Goal: Check status: Check status

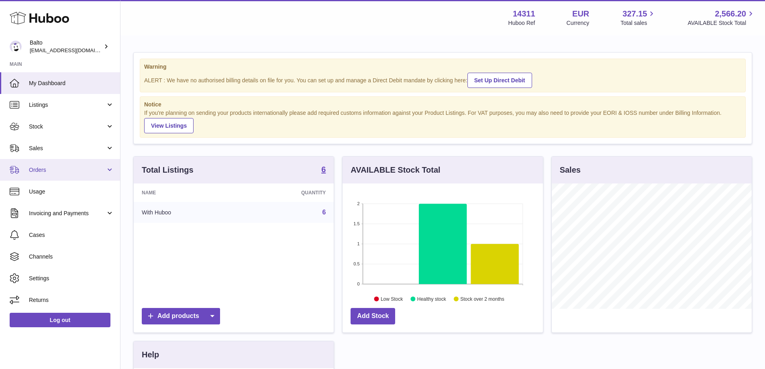
click at [60, 168] on span "Orders" at bounding box center [67, 170] width 77 height 8
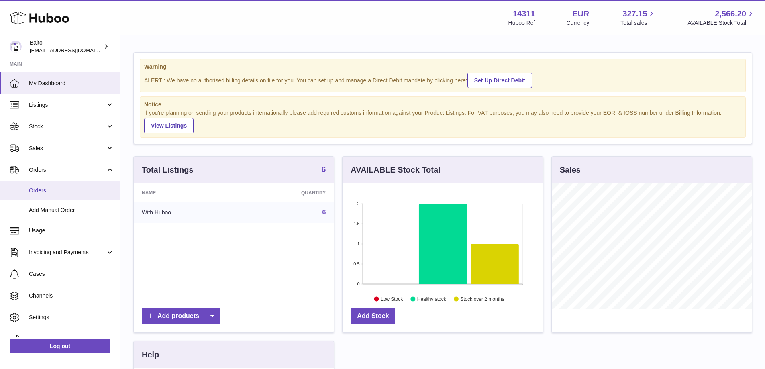
click at [62, 187] on span "Orders" at bounding box center [71, 191] width 85 height 8
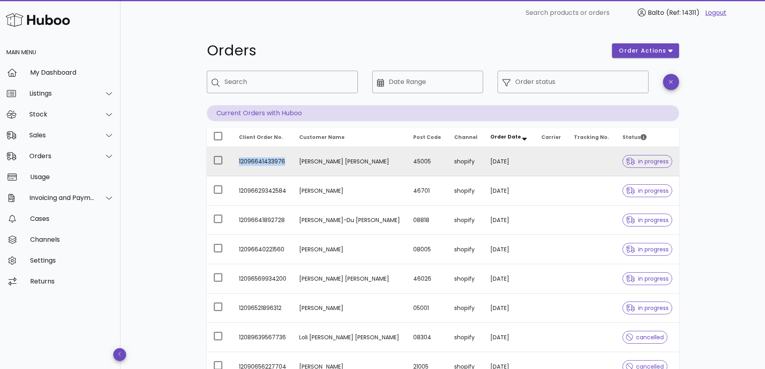
drag, startPoint x: 284, startPoint y: 162, endPoint x: 239, endPoint y: 162, distance: 45.0
click at [239, 162] on td "12096641433976" at bounding box center [262, 161] width 61 height 29
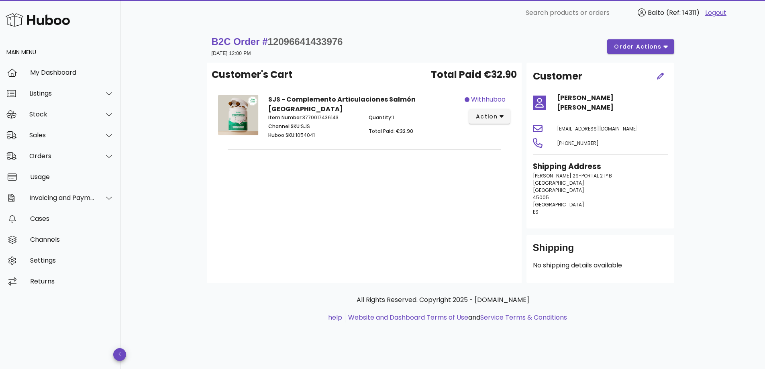
click at [312, 132] on p "Huboo SKU: 1054041" at bounding box center [313, 135] width 91 height 7
drag, startPoint x: 315, startPoint y: 128, endPoint x: 308, endPoint y: 132, distance: 7.9
click at [308, 132] on div "Item Number: 3770017436143 Channel SKU: SJS Huboo SKU: 1054041" at bounding box center [313, 127] width 101 height 37
click at [317, 135] on div "Item Number: 3770017436143 Channel SKU: SJS Huboo SKU: 1054041" at bounding box center [313, 127] width 101 height 37
click at [488, 112] on span "action" at bounding box center [486, 116] width 22 height 8
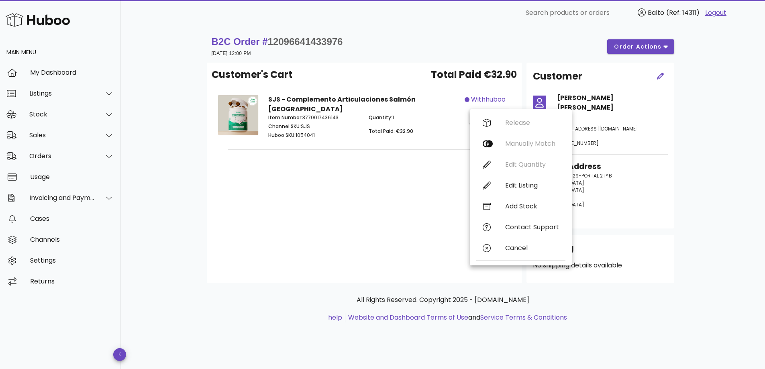
click at [425, 138] on div "SJS - Complemento Articulaciones Salmón España Item Number: 3770017436143 Chann…" at bounding box center [363, 118] width 201 height 56
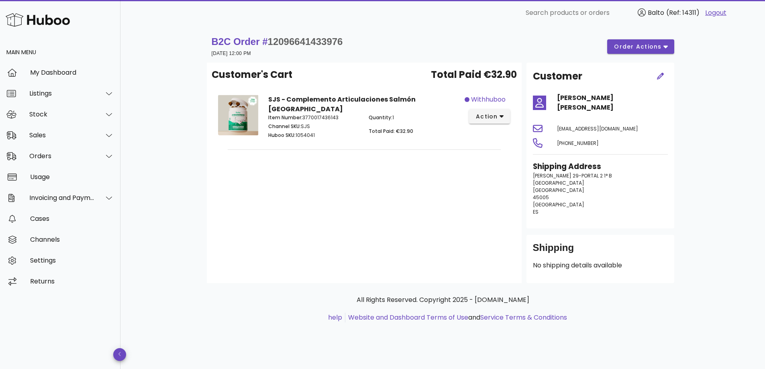
click at [287, 41] on span "12096641433976" at bounding box center [305, 41] width 75 height 11
copy span "12096641433976"
click at [230, 157] on div "Customer's Cart Total Paid €32.90 SJS - Complemento Articulaciones Salmón Españ…" at bounding box center [364, 173] width 315 height 220
drag, startPoint x: 448, startPoint y: 155, endPoint x: 452, endPoint y: 150, distance: 6.6
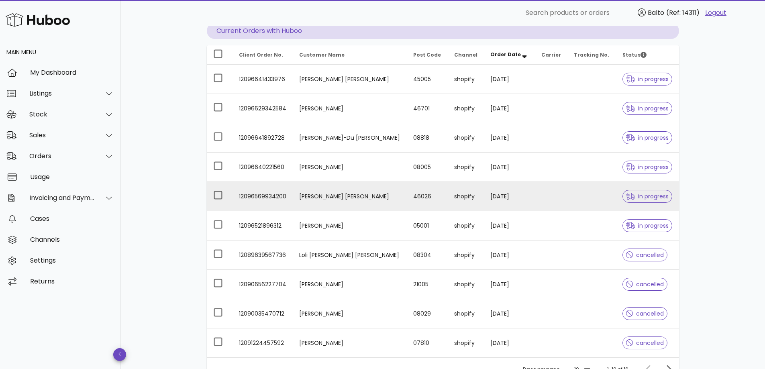
scroll to position [79, 0]
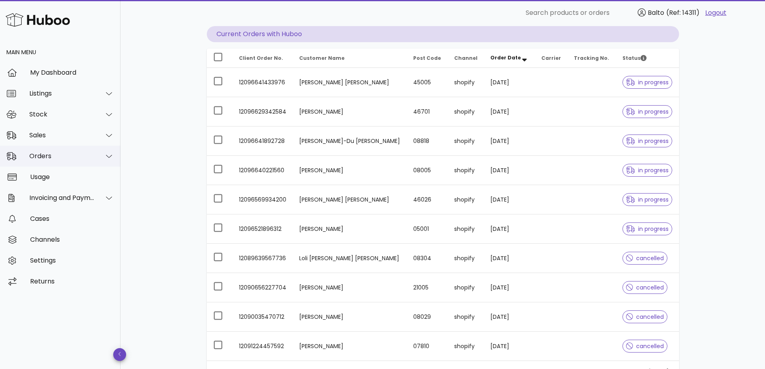
click at [103, 156] on div at bounding box center [104, 156] width 19 height 20
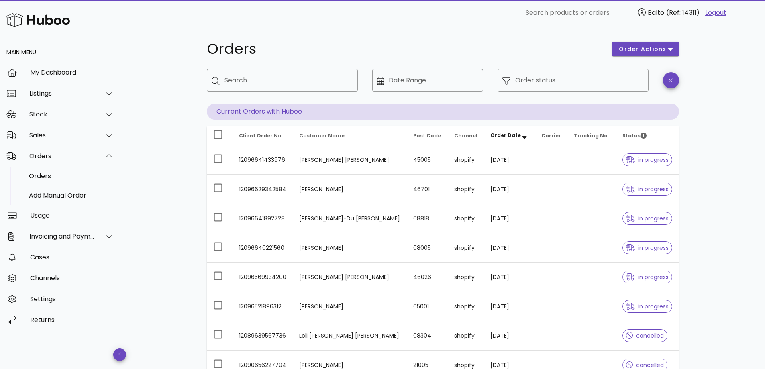
scroll to position [0, 0]
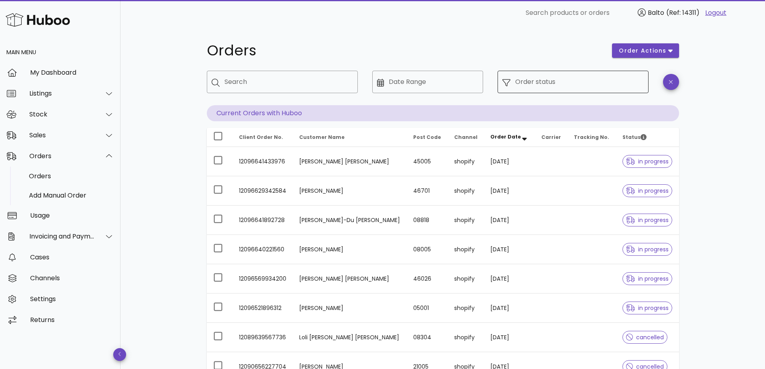
click at [542, 80] on input "Order status" at bounding box center [579, 81] width 128 height 13
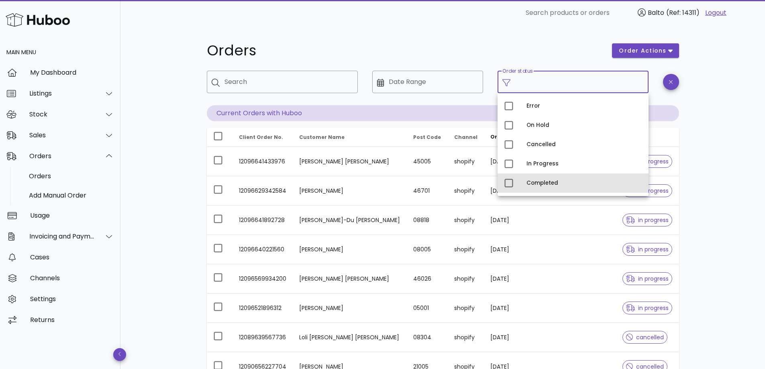
click at [542, 177] on div "Completed" at bounding box center [584, 183] width 116 height 13
type input "**********"
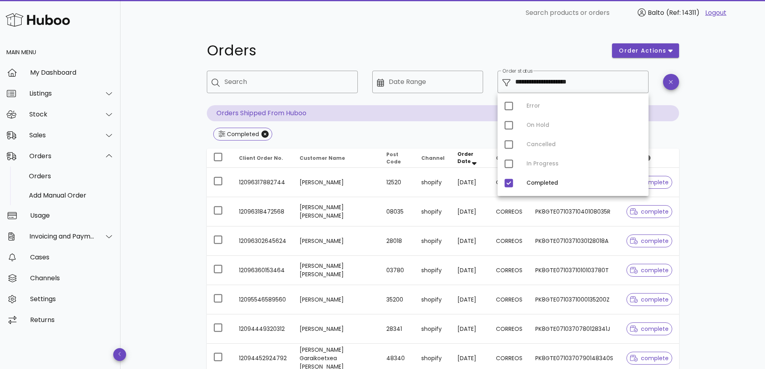
click at [691, 159] on div "**********" at bounding box center [443, 288] width 511 height 524
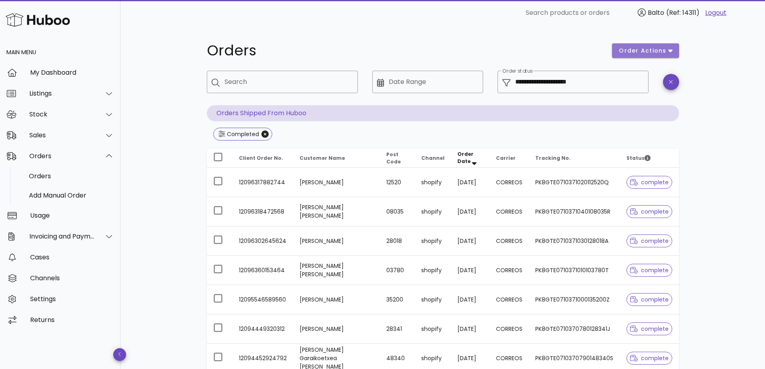
click at [651, 48] on span "order actions" at bounding box center [642, 51] width 48 height 8
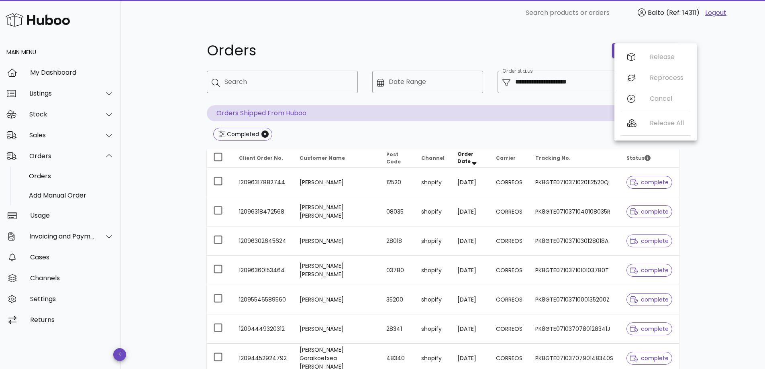
click at [511, 35] on div "**********" at bounding box center [443, 288] width 511 height 524
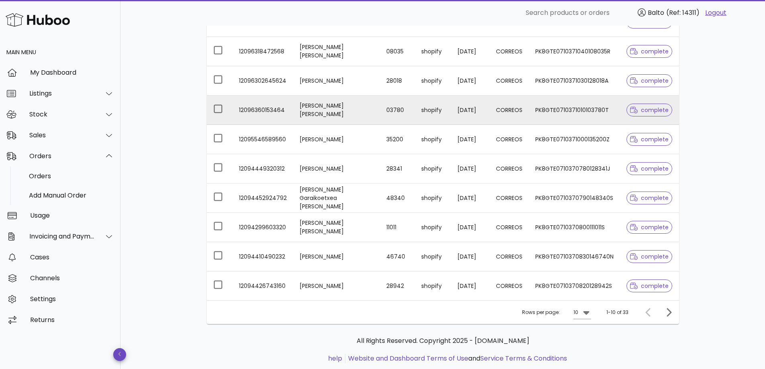
scroll to position [161, 0]
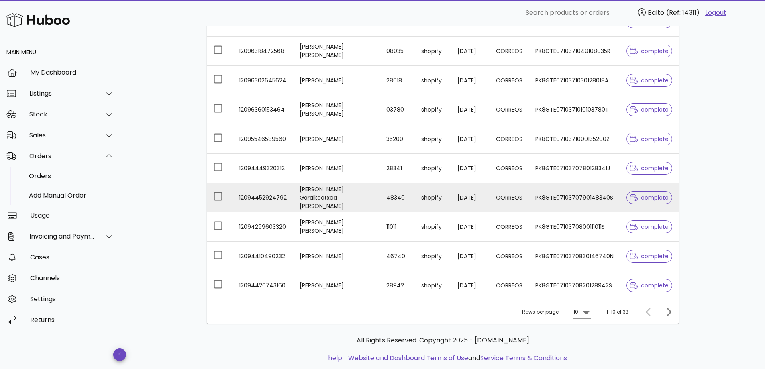
click at [293, 197] on td "Mikele Garaikoetxea Navarro" at bounding box center [336, 197] width 87 height 29
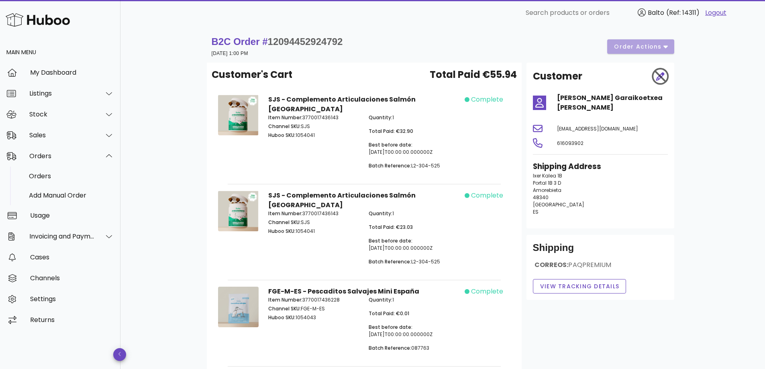
drag, startPoint x: 644, startPoint y: 296, endPoint x: 534, endPoint y: 288, distance: 110.7
click at [534, 288] on div "Customer Mikele Garaikoetxea Navarro mikele1956@hotmail.com 616093902 Shipping …" at bounding box center [600, 217] width 157 height 309
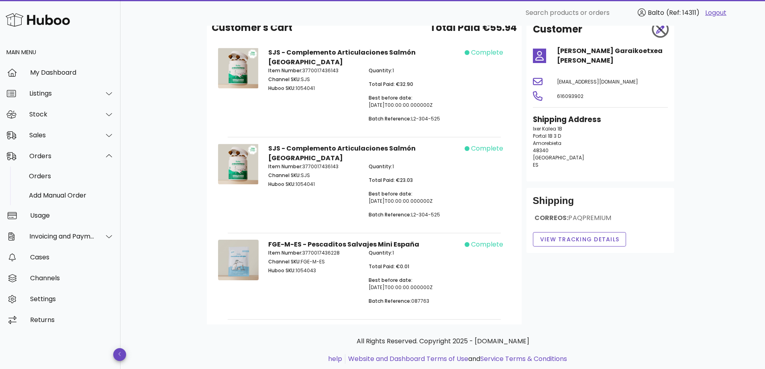
scroll to position [48, 0]
drag, startPoint x: 299, startPoint y: 225, endPoint x: 272, endPoint y: 227, distance: 27.0
click at [272, 243] on div "Item Number: 3770017436228 Channel SKU: FGE-M-ES Huboo SKU: 1054043" at bounding box center [313, 278] width 101 height 71
click at [291, 273] on div "Item Number: 3770017436228 Channel SKU: FGE-M-ES Huboo SKU: 1054043" at bounding box center [313, 278] width 101 height 71
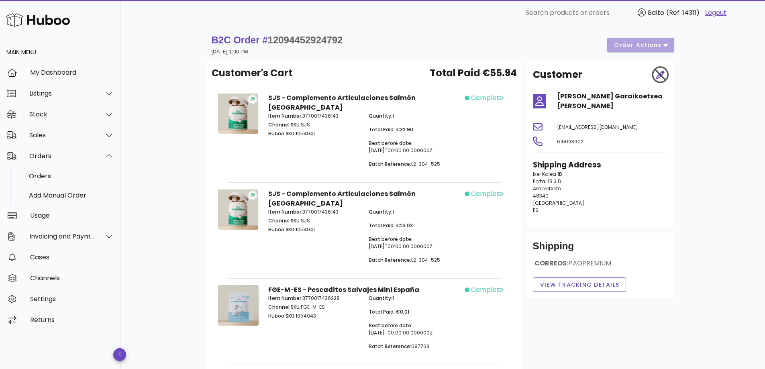
scroll to position [0, 0]
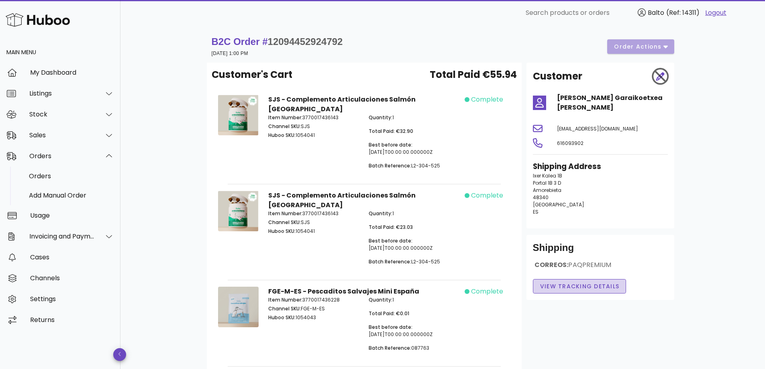
click at [561, 282] on span "View Tracking details" at bounding box center [580, 286] width 80 height 8
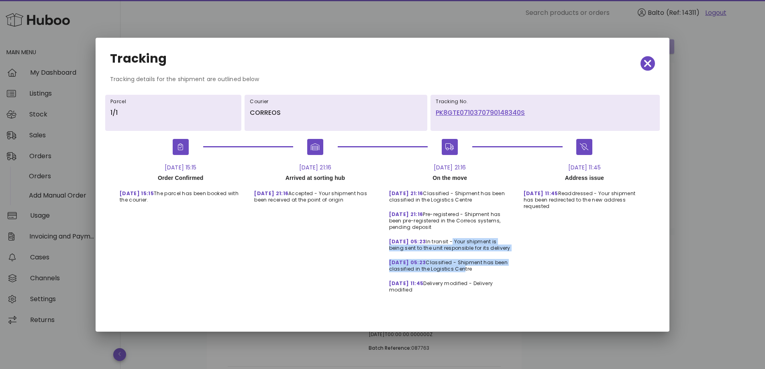
drag, startPoint x: 449, startPoint y: 238, endPoint x: 460, endPoint y: 268, distance: 31.4
click at [460, 268] on div "22-Sep-25, 21:16 On the move 22-Sep, 21:16 Classified - Shipment has been class…" at bounding box center [450, 229] width 135 height 132
click at [460, 268] on div "23-Sep, 05:23 Classified - Shipment has been classified in the Logistics Centre" at bounding box center [450, 263] width 135 height 21
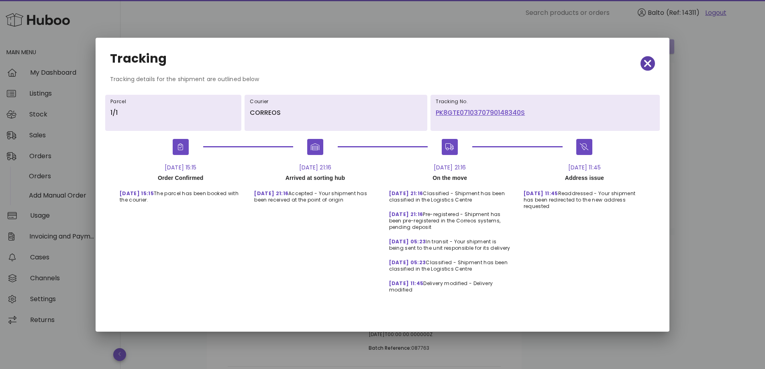
click at [654, 64] on span "button" at bounding box center [647, 63] width 14 height 11
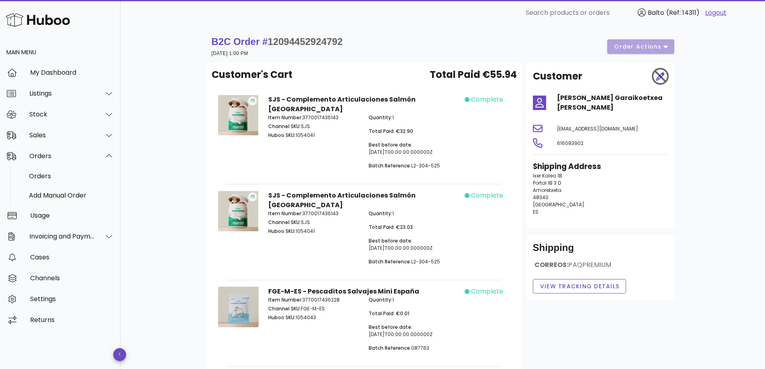
drag, startPoint x: 448, startPoint y: 149, endPoint x: 411, endPoint y: 161, distance: 39.5
click at [411, 161] on div "Quantity: 1 Total Paid: €32.90 Best before date: 2027-01-01T00:00:00.000000Z Ba…" at bounding box center [414, 144] width 101 height 71
click at [314, 114] on p "Item Number: 3770017436143" at bounding box center [313, 117] width 91 height 7
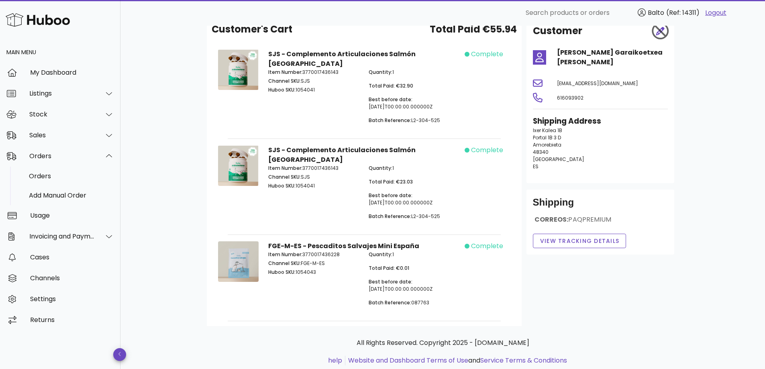
scroll to position [48, 0]
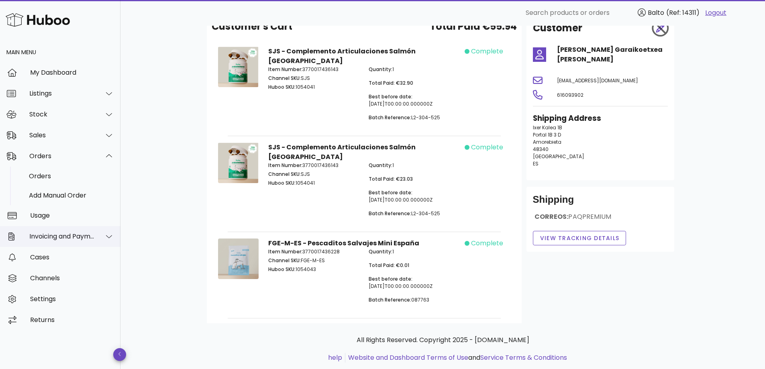
click at [88, 233] on div "Invoicing and Payments" at bounding box center [61, 236] width 65 height 8
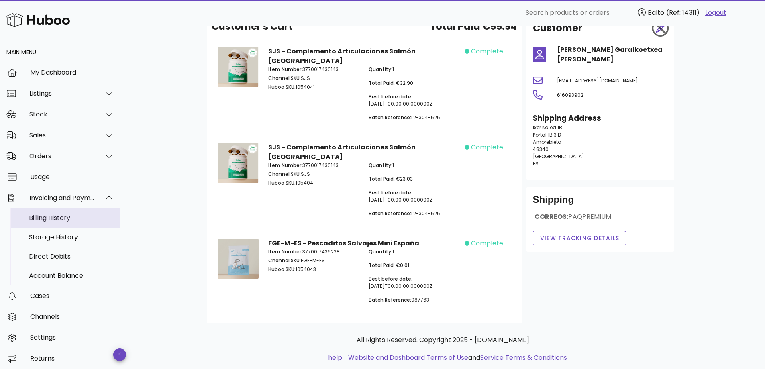
click at [78, 222] on div "Billing History" at bounding box center [71, 217] width 85 height 17
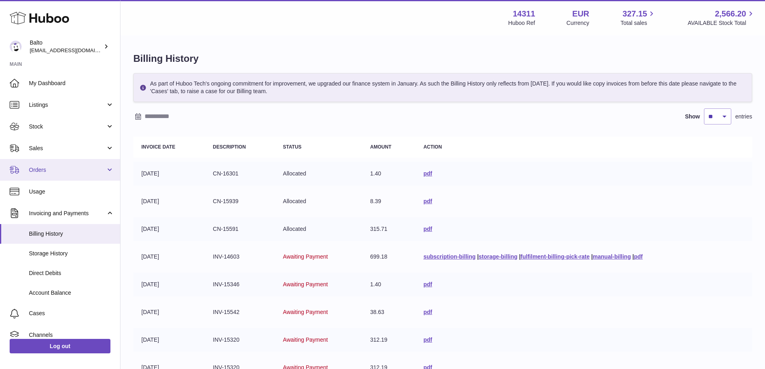
click at [96, 176] on link "Orders" at bounding box center [60, 170] width 120 height 22
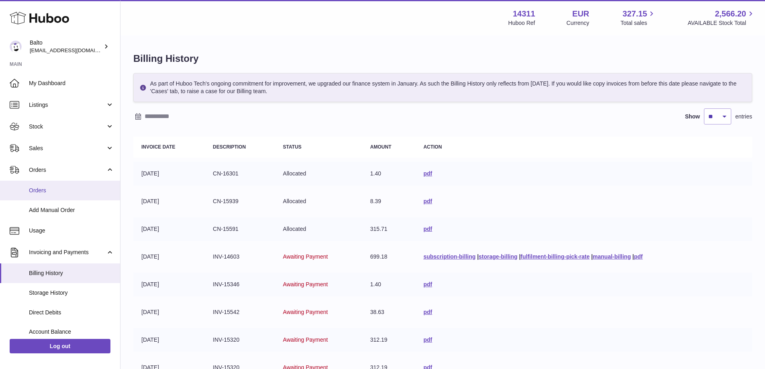
click at [95, 190] on span "Orders" at bounding box center [71, 191] width 85 height 8
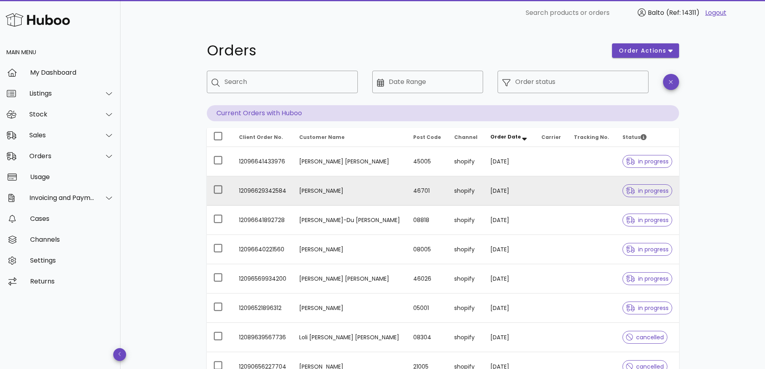
click at [286, 198] on td "12096629342584" at bounding box center [262, 190] width 61 height 29
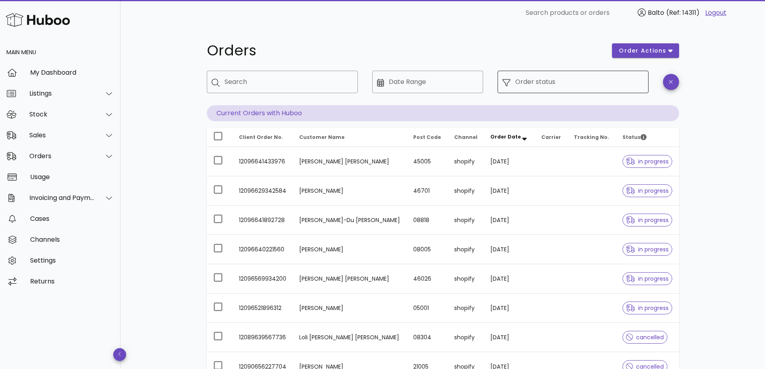
click at [603, 91] on div "Order status" at bounding box center [579, 82] width 128 height 22
click at [538, 79] on input "Order status" at bounding box center [579, 81] width 128 height 13
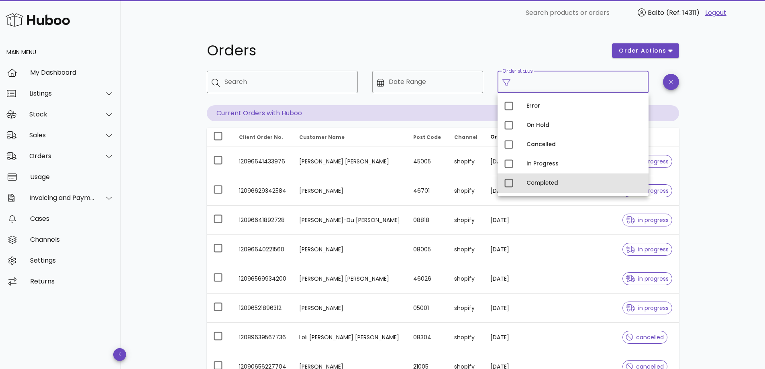
click at [545, 183] on div "Completed" at bounding box center [584, 183] width 116 height 6
type input "**********"
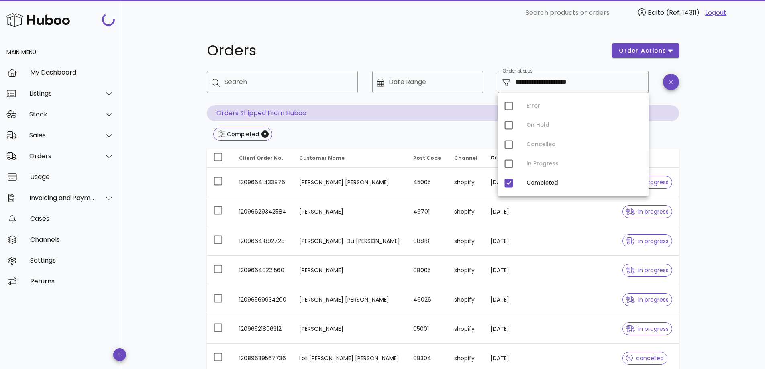
drag, startPoint x: 692, startPoint y: 149, endPoint x: 694, endPoint y: 173, distance: 23.8
click at [695, 159] on div "**********" at bounding box center [443, 288] width 511 height 524
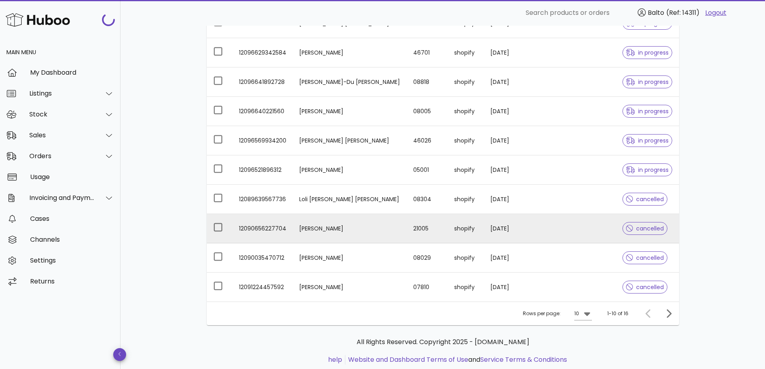
scroll to position [161, 0]
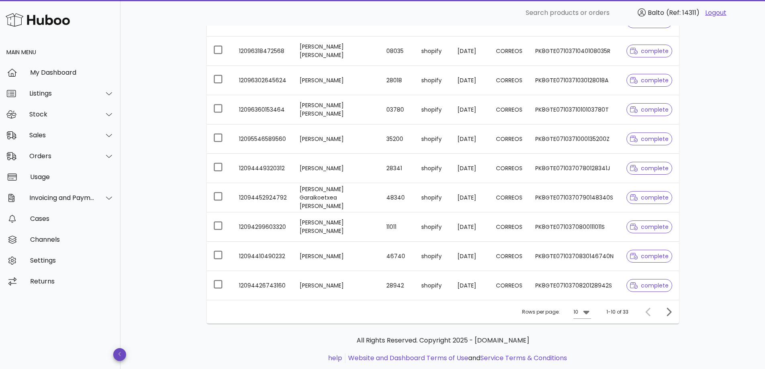
click at [368, 231] on td "Eva Grande Gómez" at bounding box center [336, 226] width 87 height 29
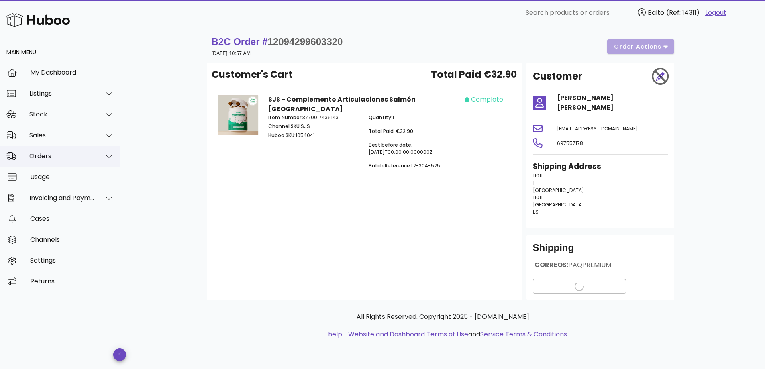
click at [96, 162] on div at bounding box center [104, 156] width 19 height 20
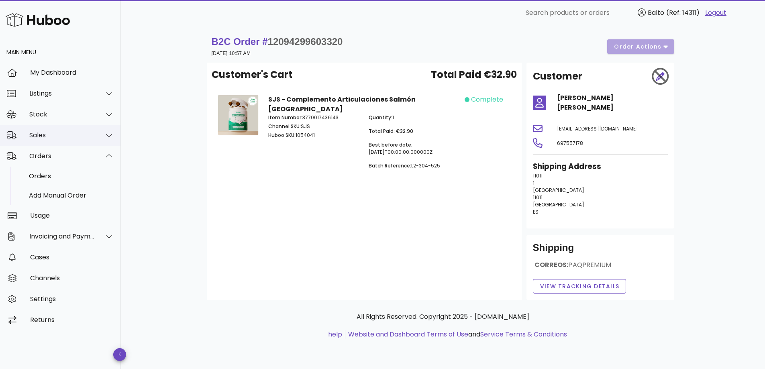
click at [102, 140] on div at bounding box center [104, 135] width 19 height 20
click at [105, 124] on div at bounding box center [104, 114] width 19 height 20
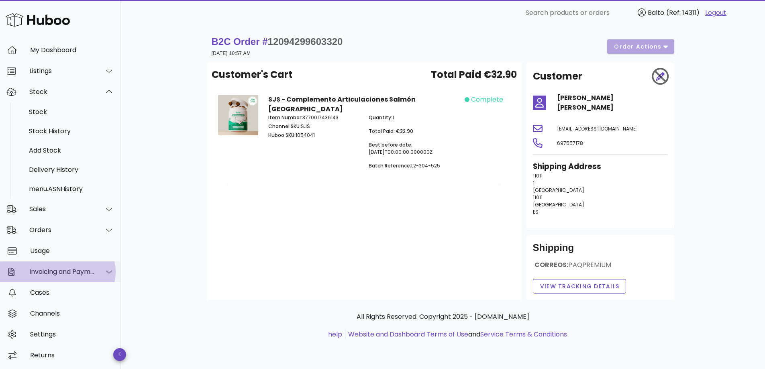
click at [104, 272] on div at bounding box center [109, 271] width 10 height 7
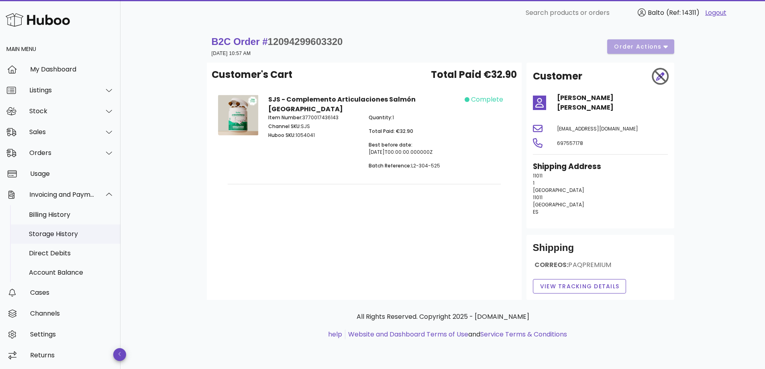
scroll to position [3, 0]
click at [75, 217] on div "Billing History" at bounding box center [71, 215] width 85 height 8
